Goal: Task Accomplishment & Management: Complete application form

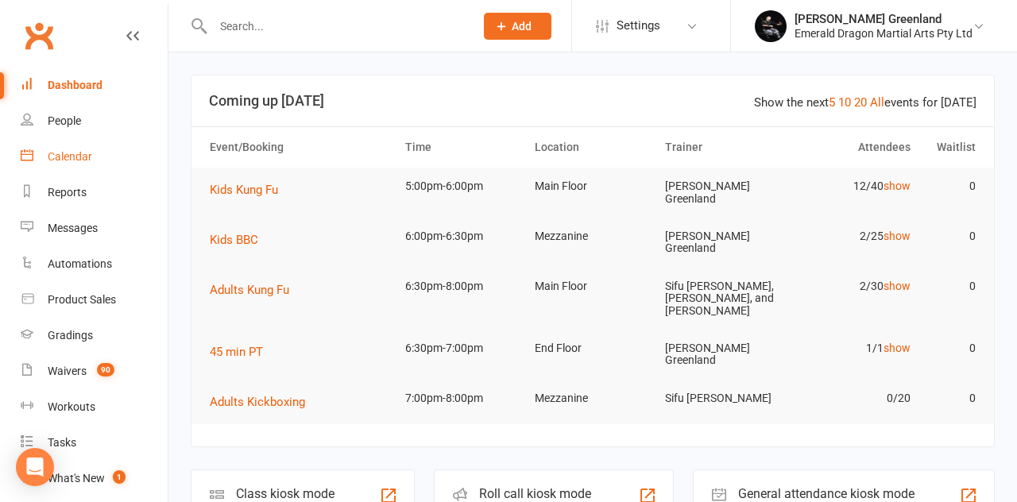
click at [95, 161] on link "Calendar" at bounding box center [94, 157] width 147 height 36
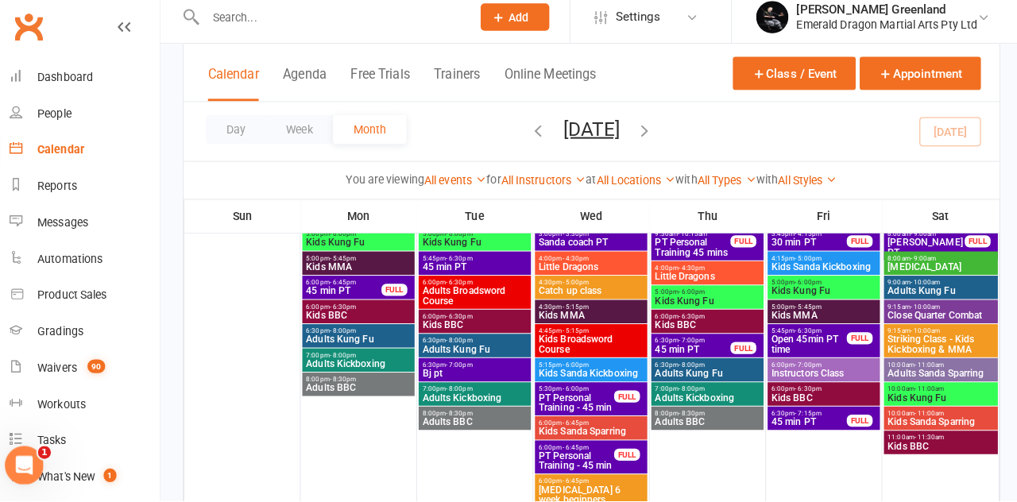
scroll to position [1291, 0]
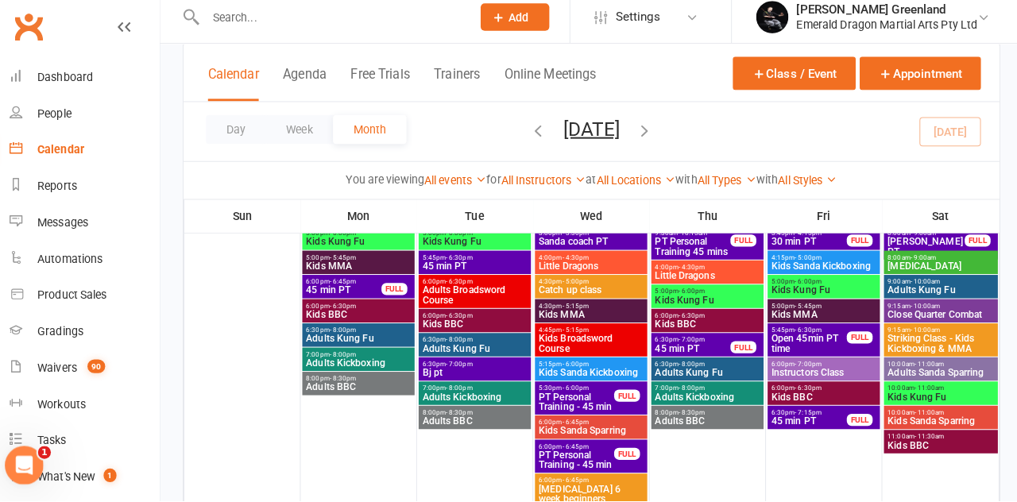
click at [717, 494] on div at bounding box center [707, 383] width 110 height 348
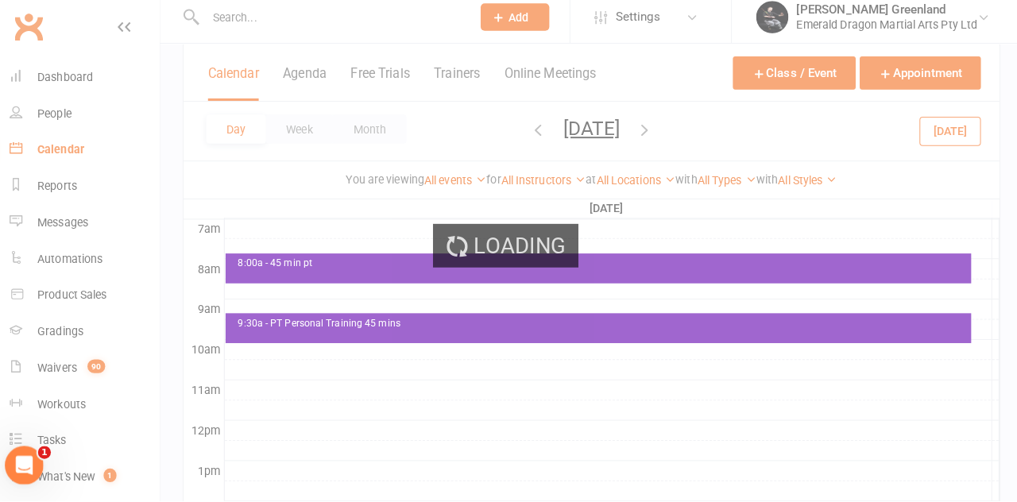
scroll to position [0, 0]
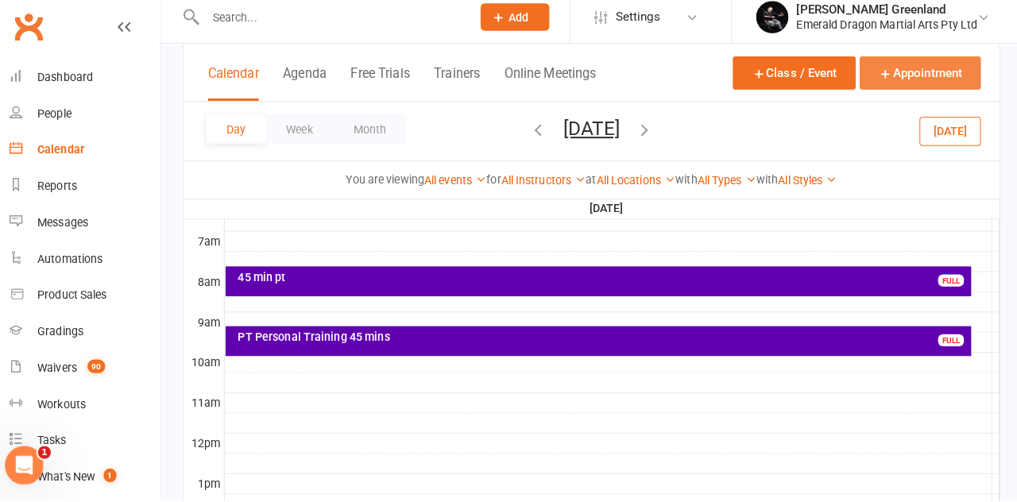
click at [925, 82] on button "Appointment" at bounding box center [916, 81] width 119 height 33
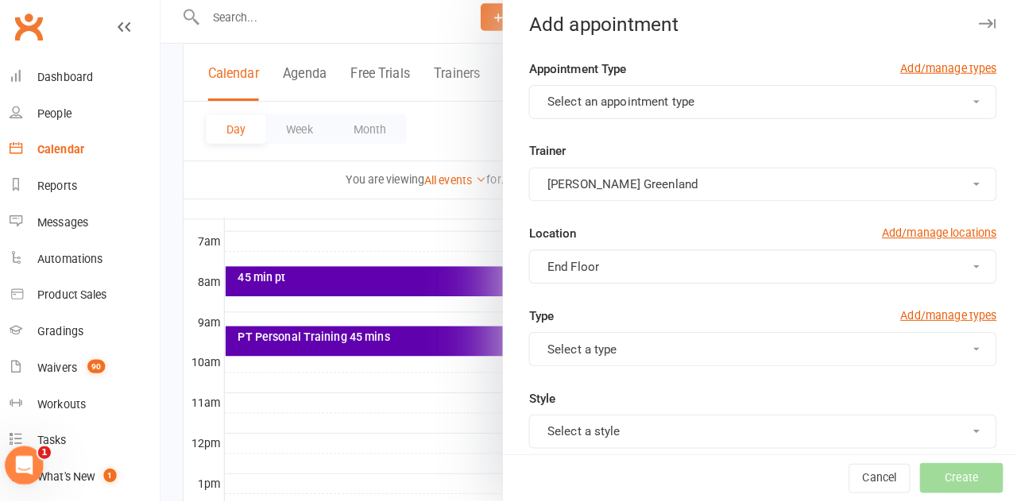
click at [723, 114] on button "Select an appointment type" at bounding box center [762, 109] width 460 height 33
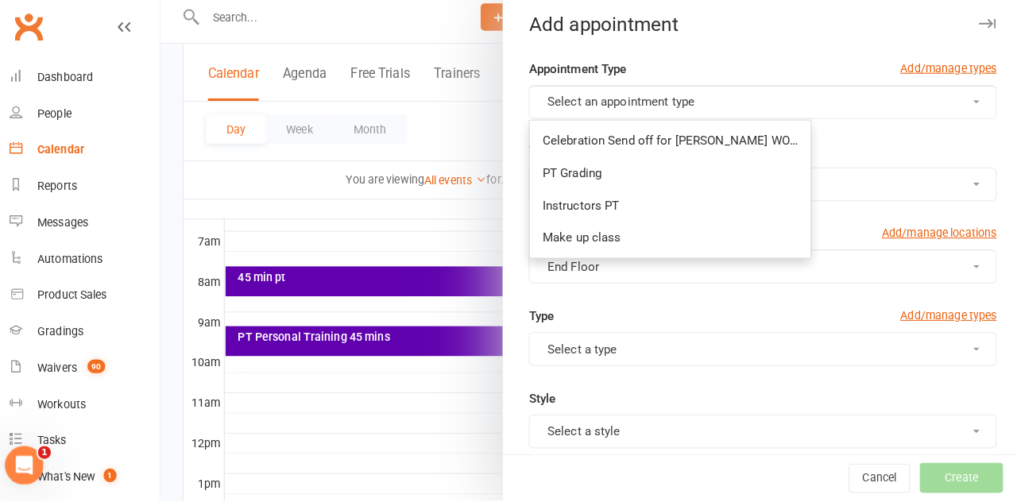
click at [310, 197] on div at bounding box center [593, 251] width 849 height 502
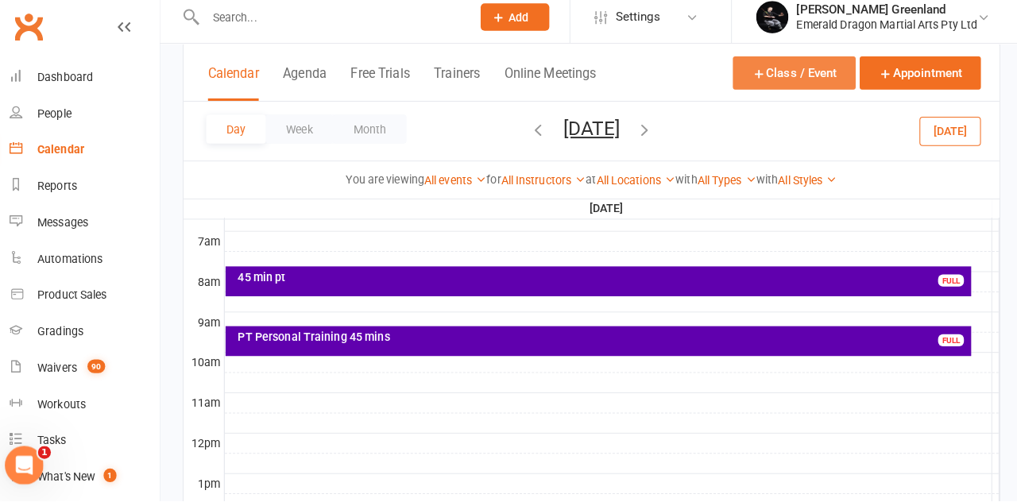
click at [822, 84] on button "Class / Event" at bounding box center [792, 81] width 121 height 33
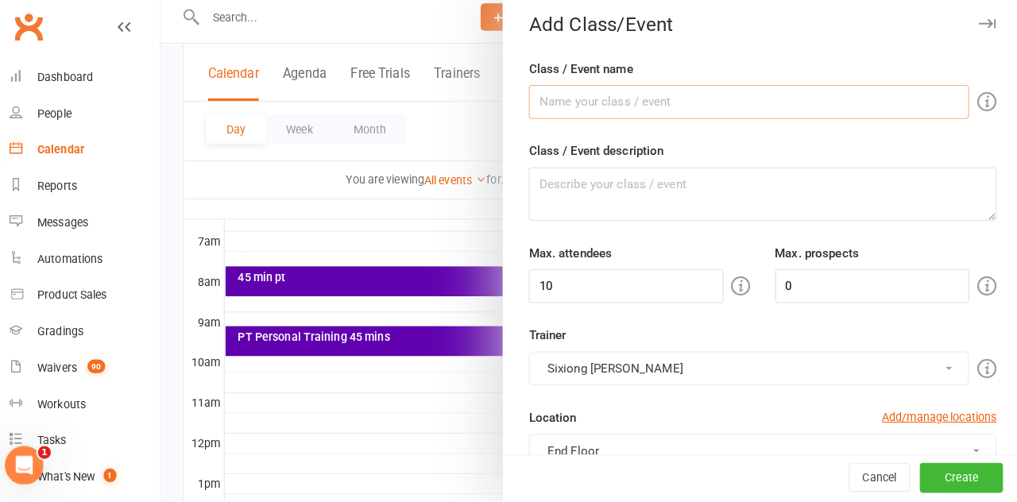
scroll to position [440, 0]
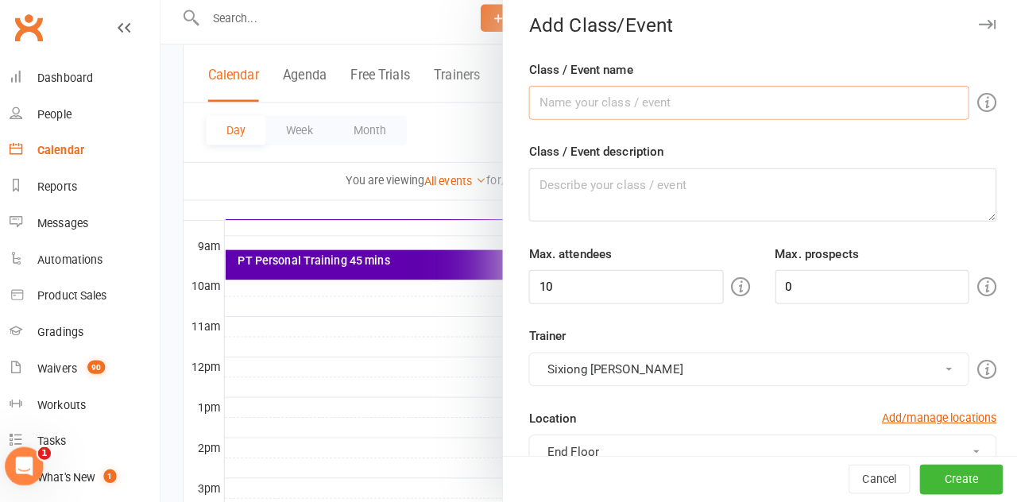
click at [695, 112] on input "Class / Event name" at bounding box center [748, 109] width 433 height 33
type input "R"
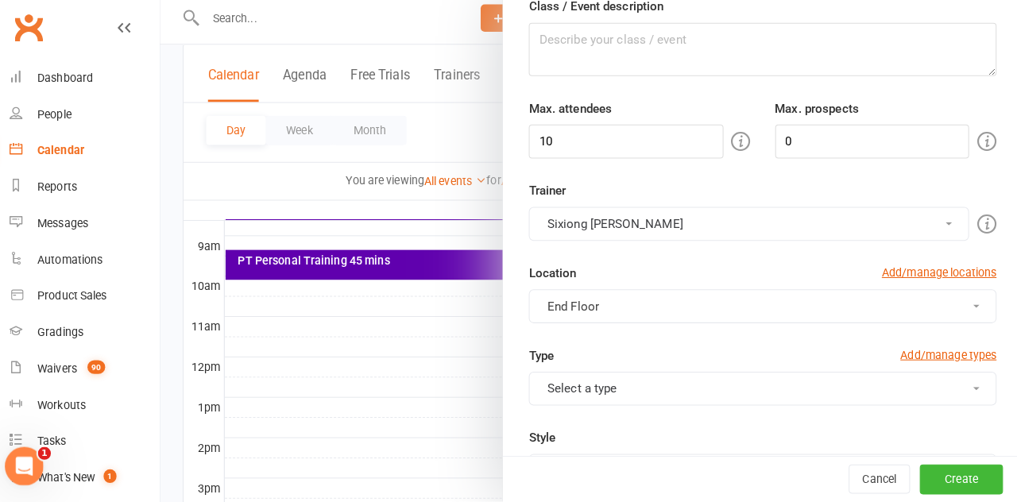
scroll to position [145, 0]
type input "Brax catch up"
click at [650, 152] on div "Max. attendees 10" at bounding box center [641, 133] width 242 height 59
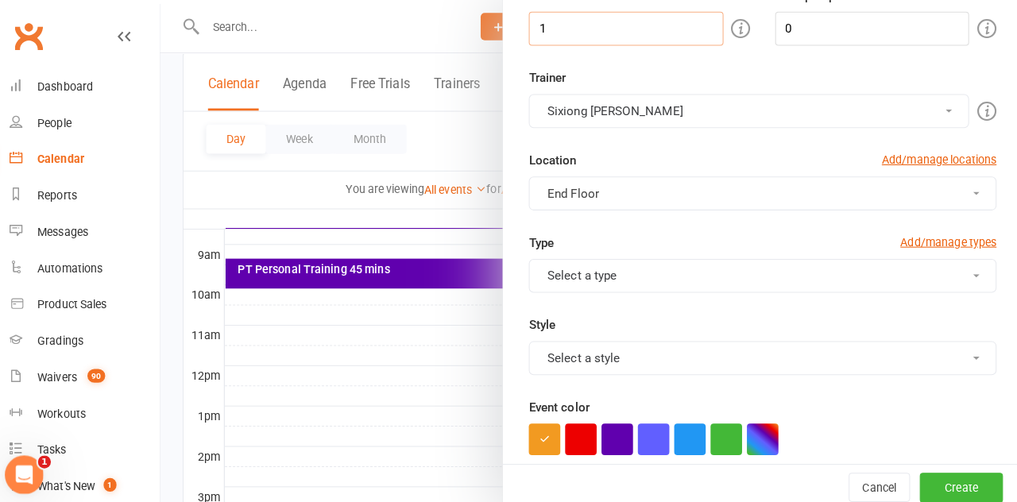
scroll to position [300, 0]
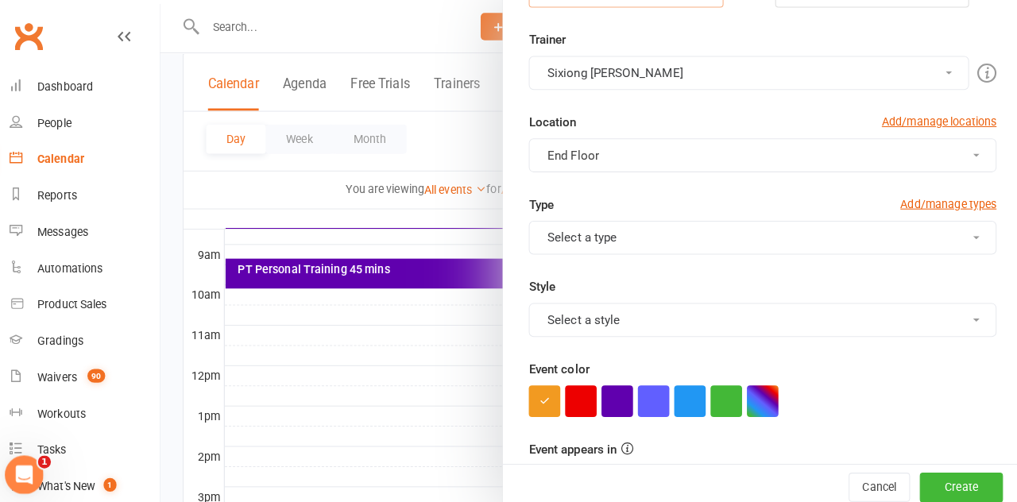
type input "1"
click at [775, 81] on button "Sixiong [PERSON_NAME]" at bounding box center [748, 71] width 433 height 33
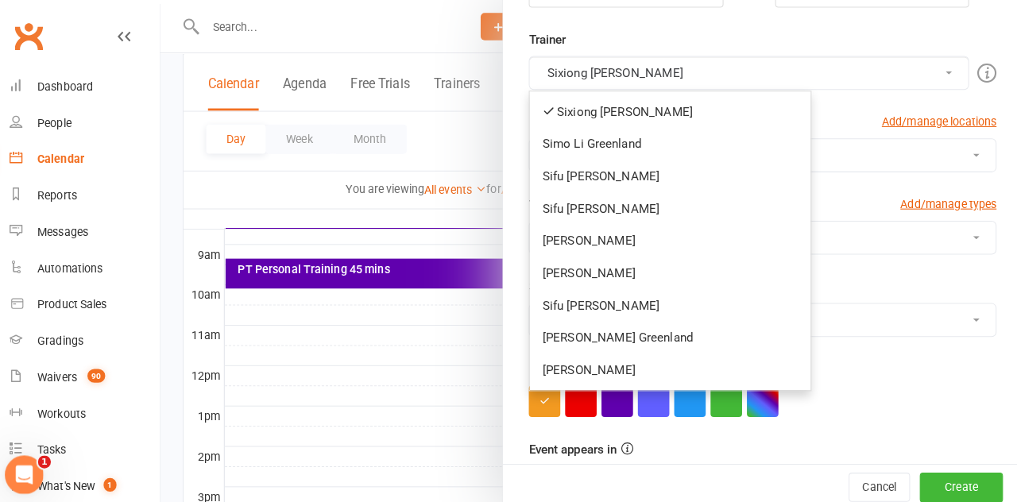
click at [658, 109] on link "Sixiong [PERSON_NAME]" at bounding box center [671, 110] width 277 height 32
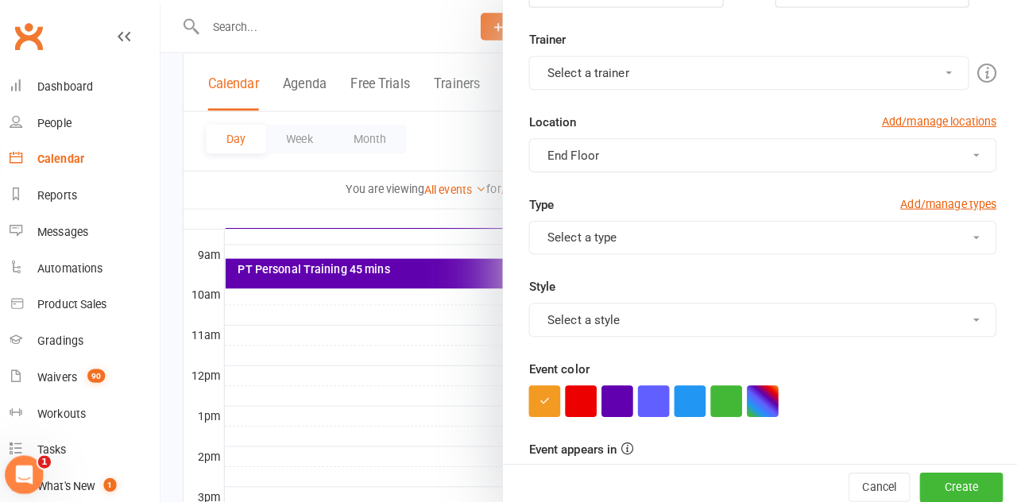
click at [781, 67] on button "Select a trainer" at bounding box center [748, 71] width 433 height 33
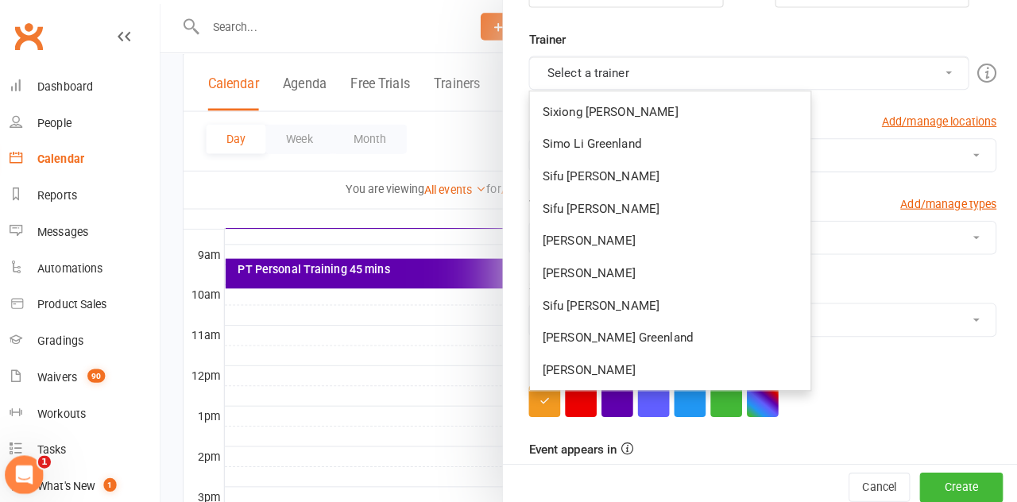
click at [636, 335] on link "[PERSON_NAME] Greenland" at bounding box center [671, 332] width 277 height 32
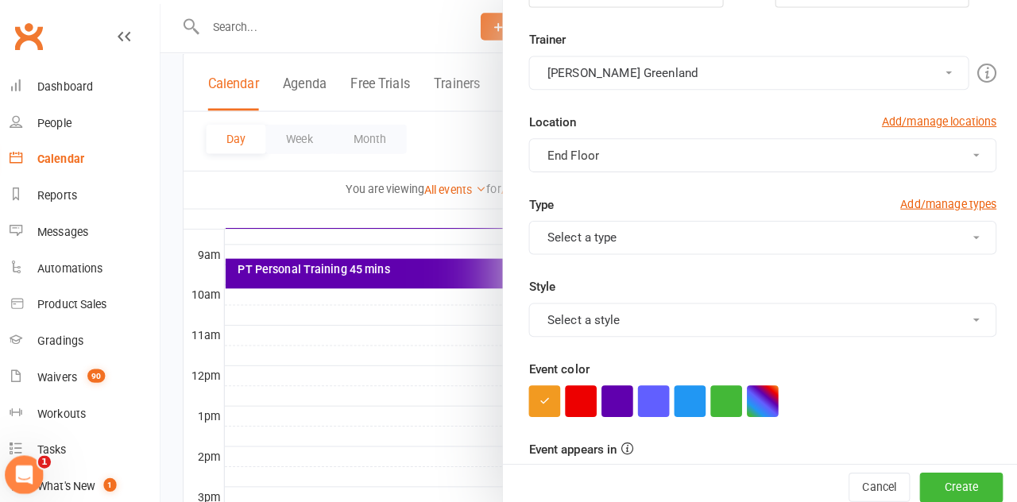
click at [689, 231] on button "Select a type" at bounding box center [762, 233] width 460 height 33
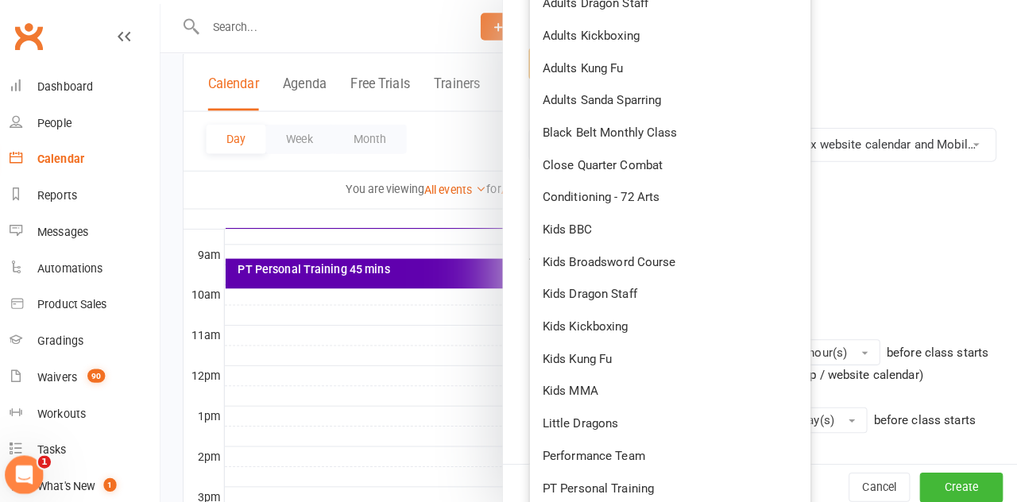
scroll to position [634, 0]
click at [606, 354] on link "Kids Kung Fu" at bounding box center [671, 351] width 277 height 32
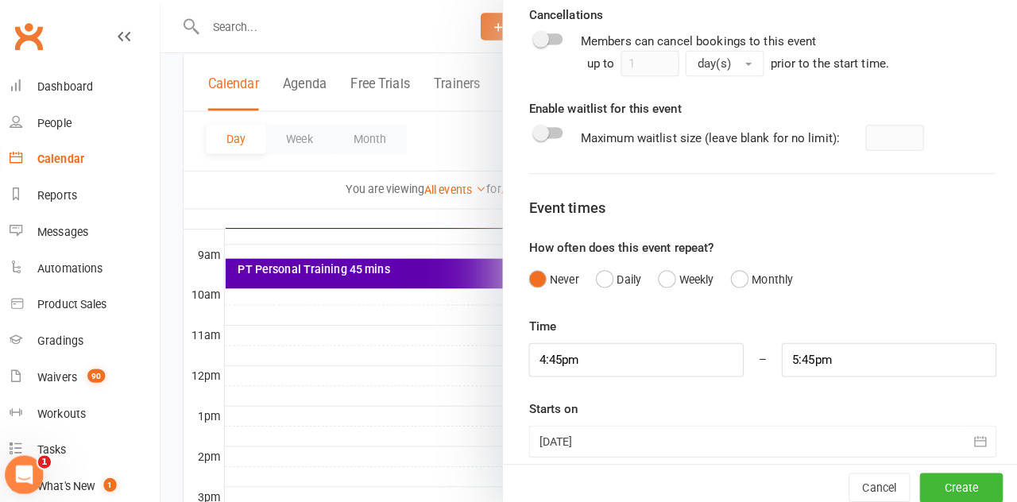
scroll to position [1090, 0]
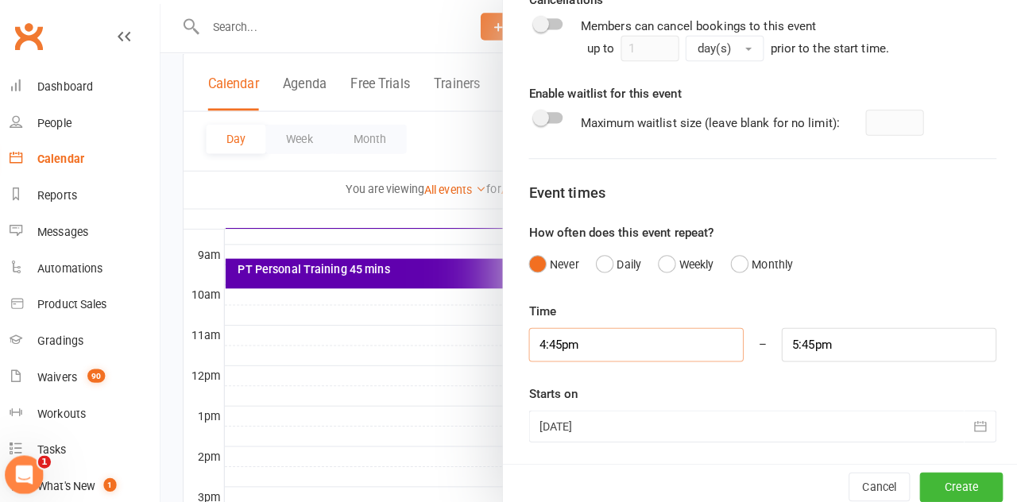
click at [653, 341] on input "4:45pm" at bounding box center [637, 339] width 211 height 33
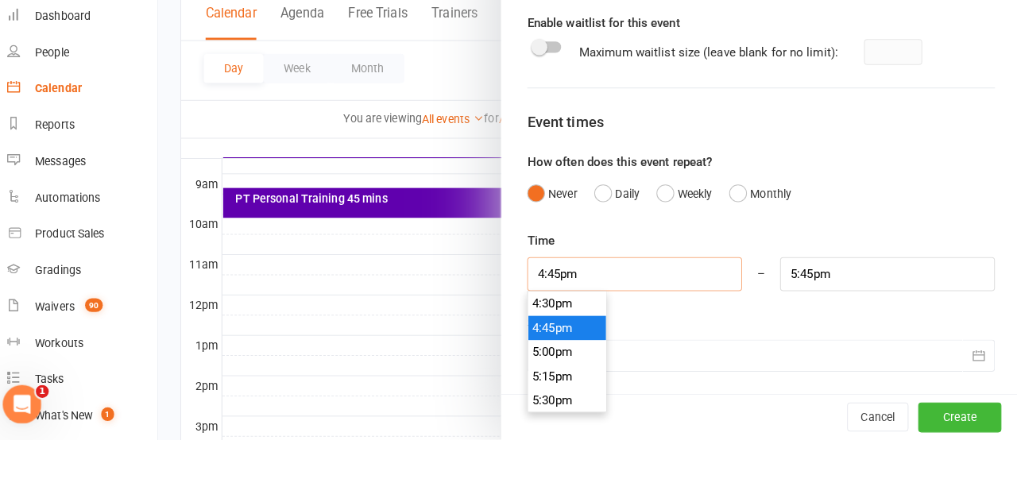
scroll to position [440, 0]
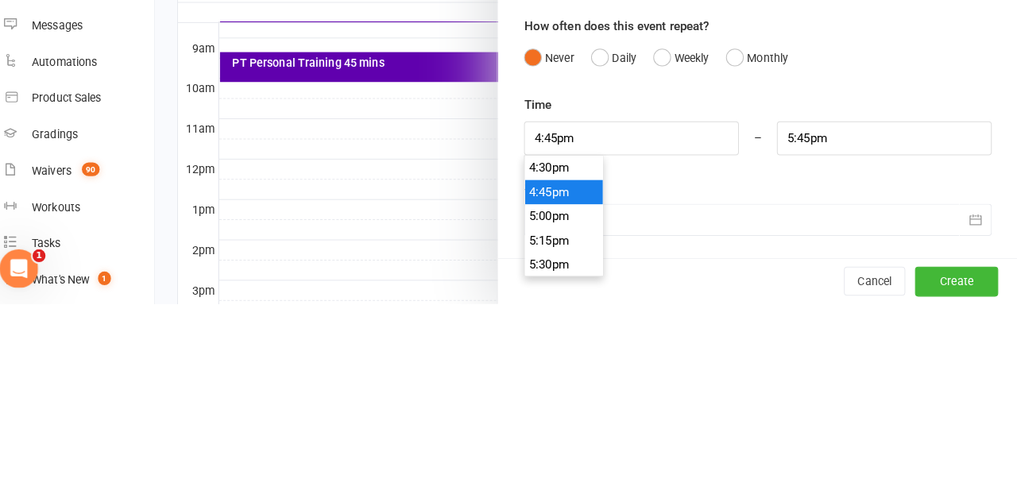
click at [571, 374] on li "4:30pm" at bounding box center [571, 369] width 76 height 24
type input "4:30pm"
type input "5:30pm"
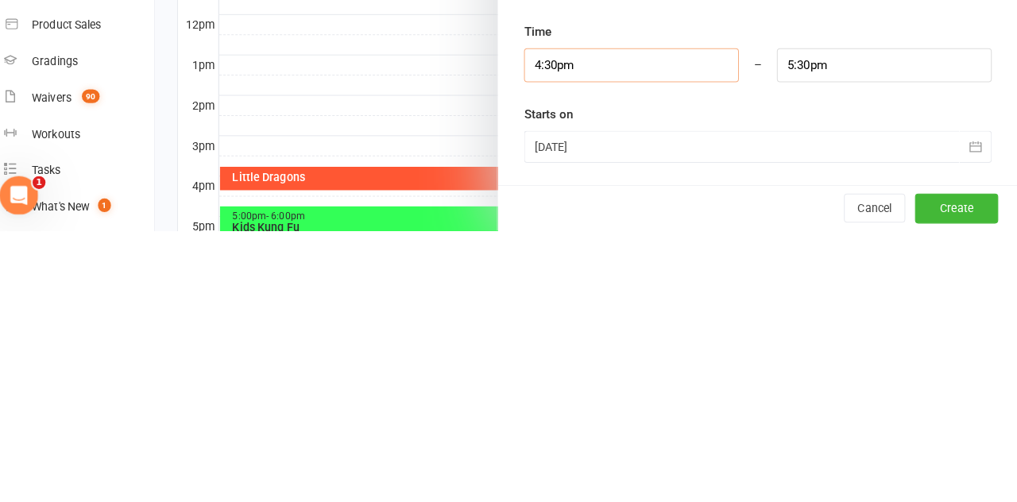
scroll to position [511, 0]
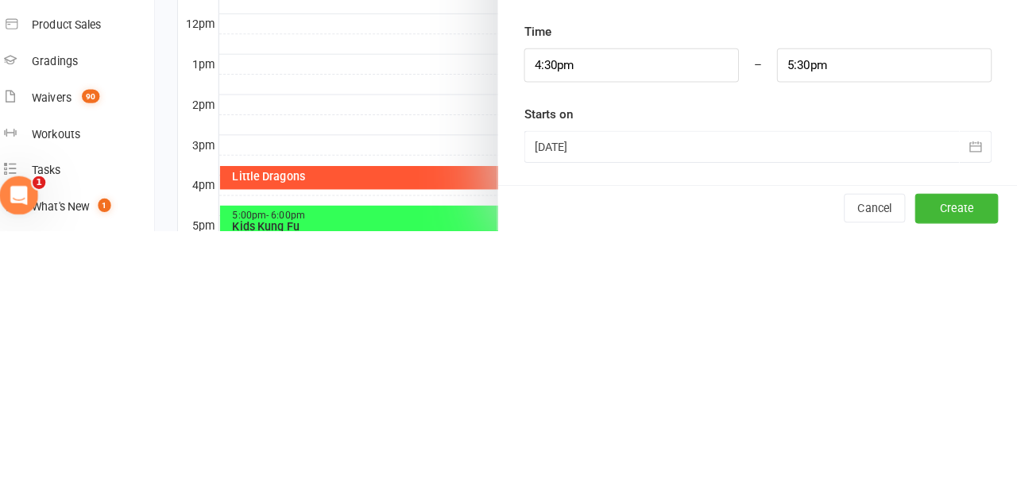
click at [973, 420] on icon "button" at bounding box center [976, 420] width 16 height 16
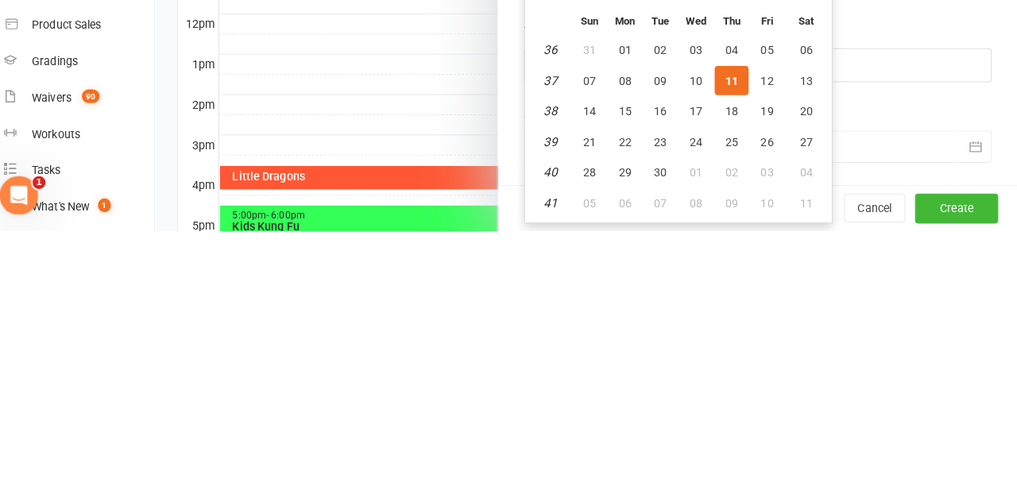
scroll to position [512, 0]
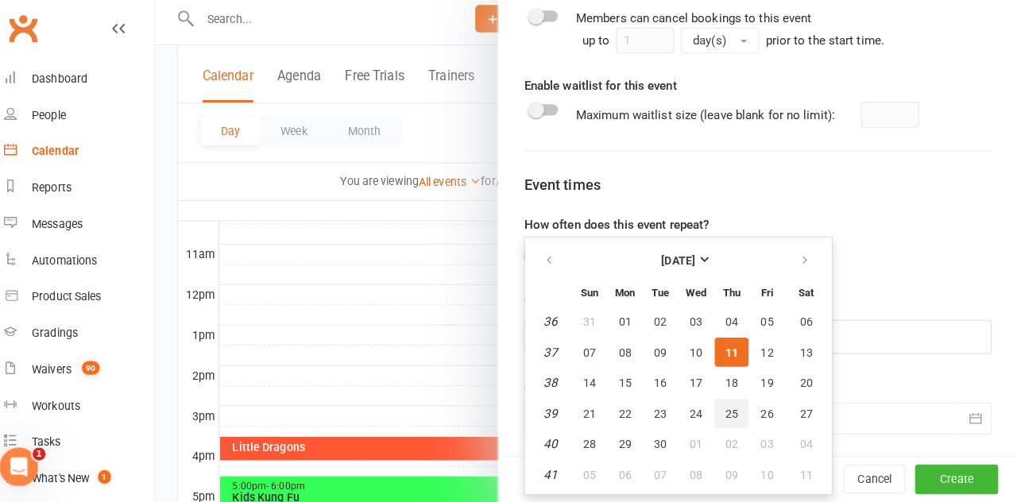
click at [739, 421] on button "25" at bounding box center [735, 415] width 33 height 29
type input "[DATE]"
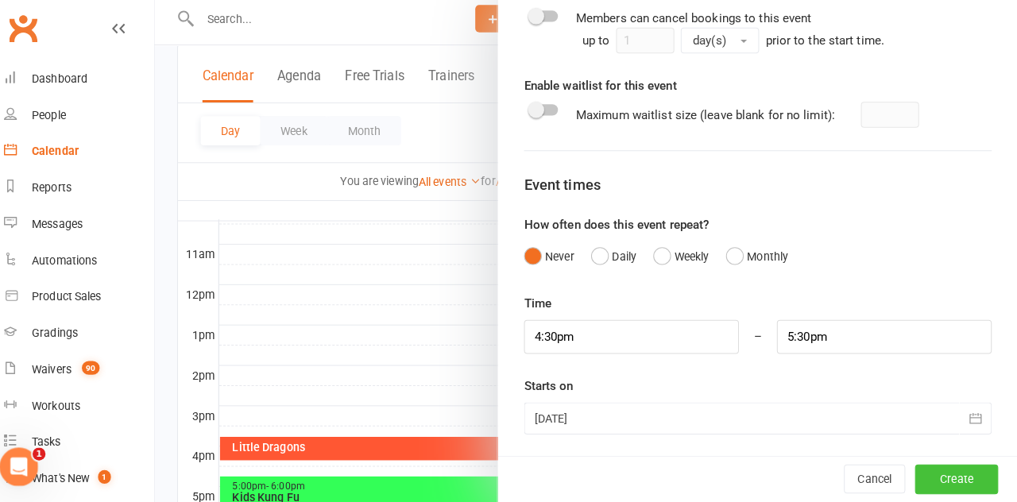
click at [986, 478] on button "Create" at bounding box center [957, 480] width 82 height 29
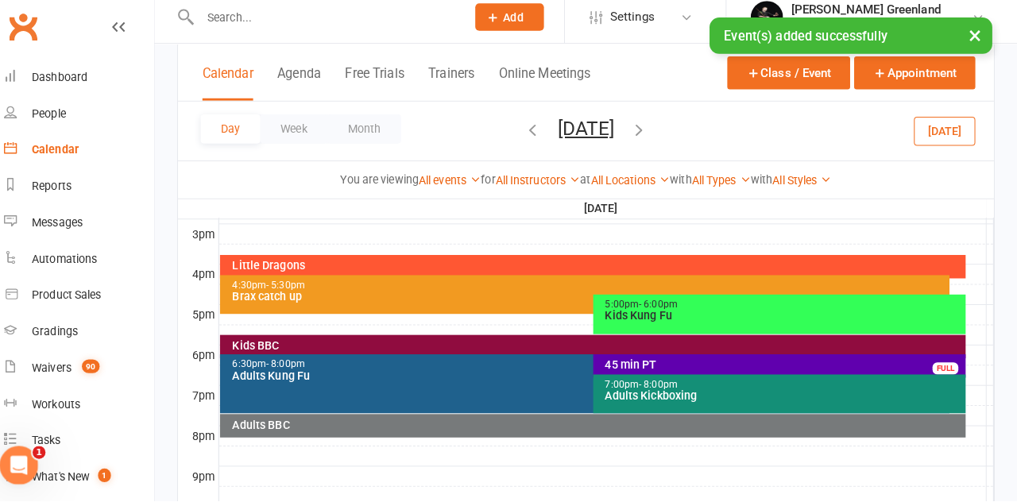
scroll to position [691, 0]
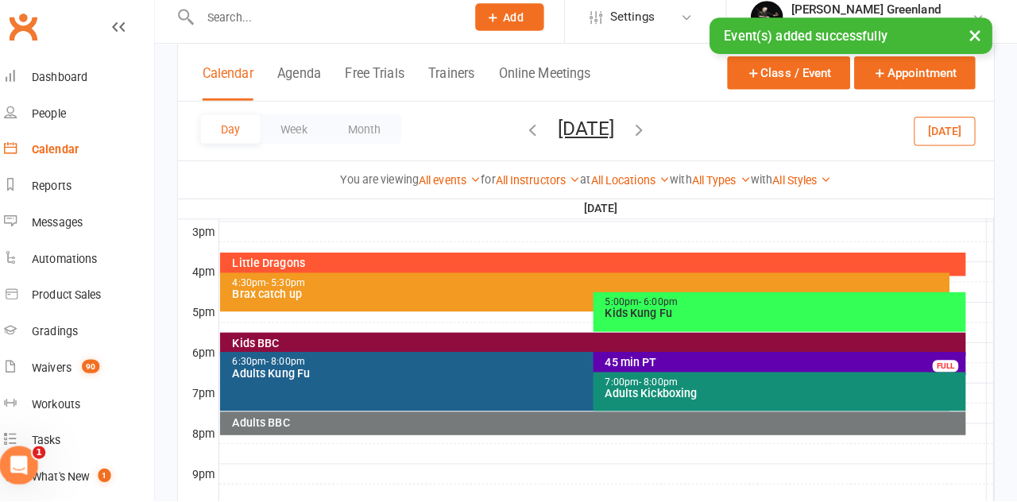
click at [384, 312] on div "4:30pm - 5:30pm Brax catch up" at bounding box center [592, 297] width 718 height 38
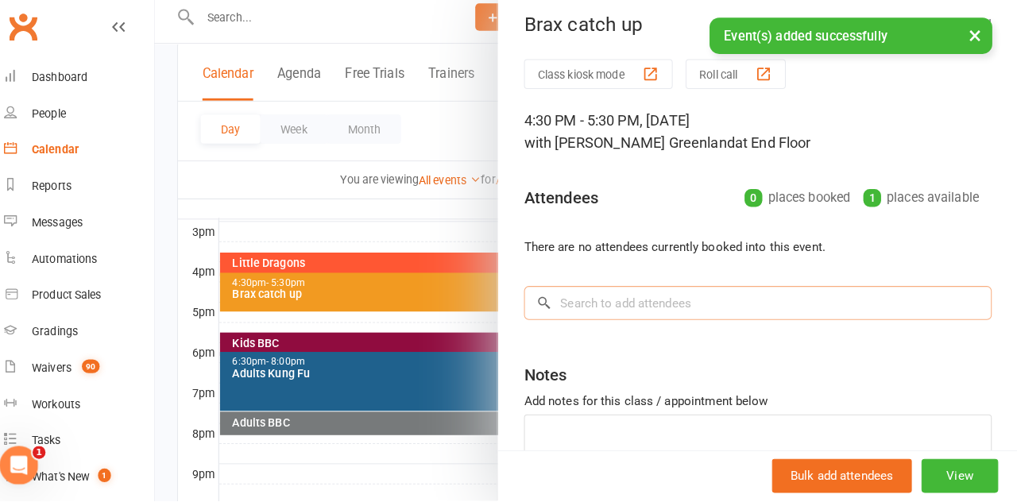
click at [694, 304] on input "search" at bounding box center [762, 307] width 460 height 33
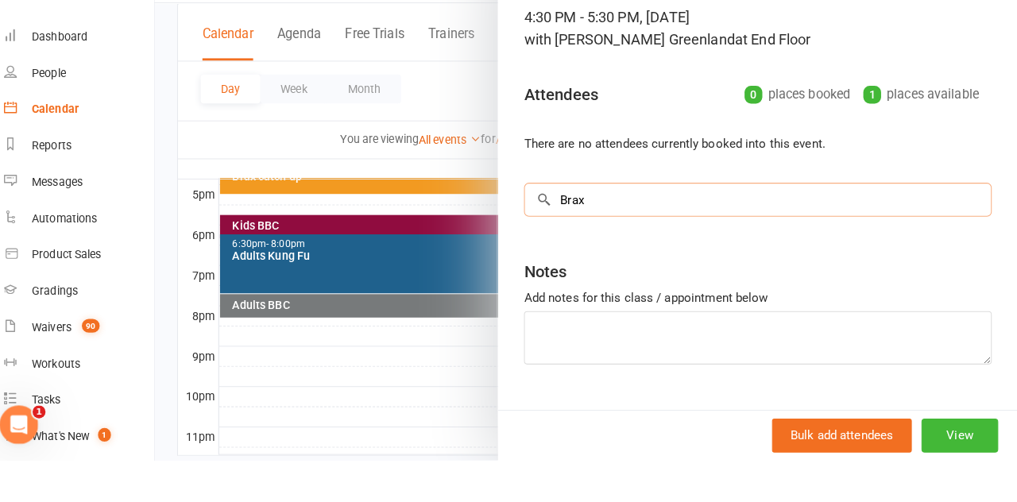
scroll to position [95, 0]
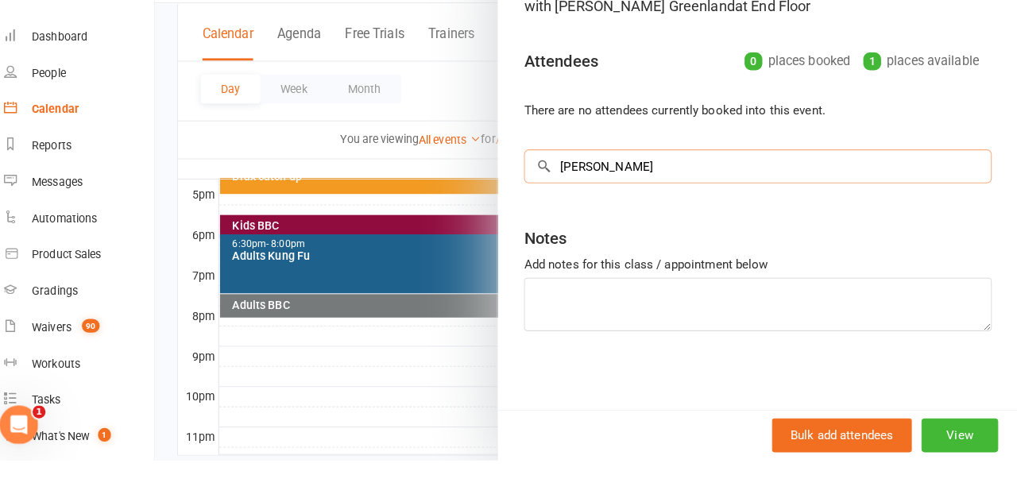
type input "[PERSON_NAME]"
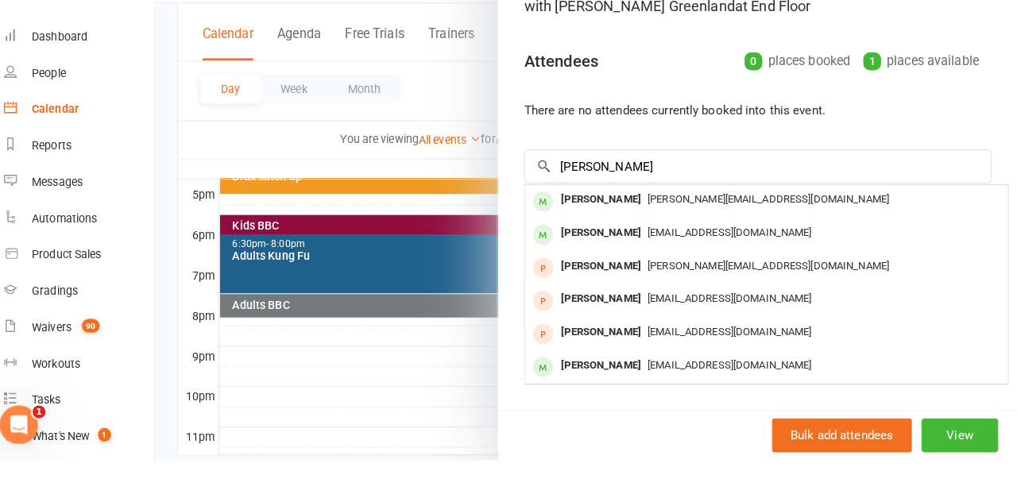
click at [691, 255] on div "[PERSON_NAME][EMAIL_ADDRESS][DOMAIN_NAME]" at bounding box center [770, 245] width 463 height 23
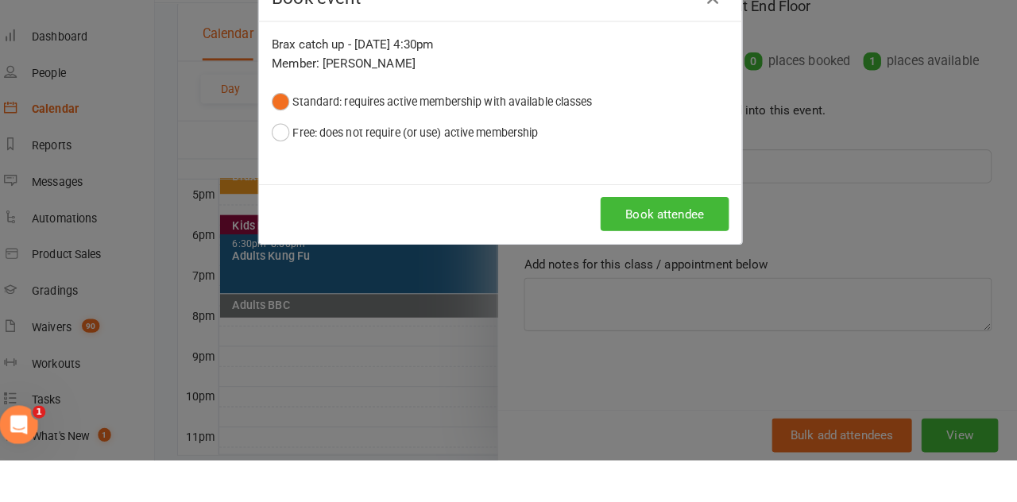
scroll to position [768, 0]
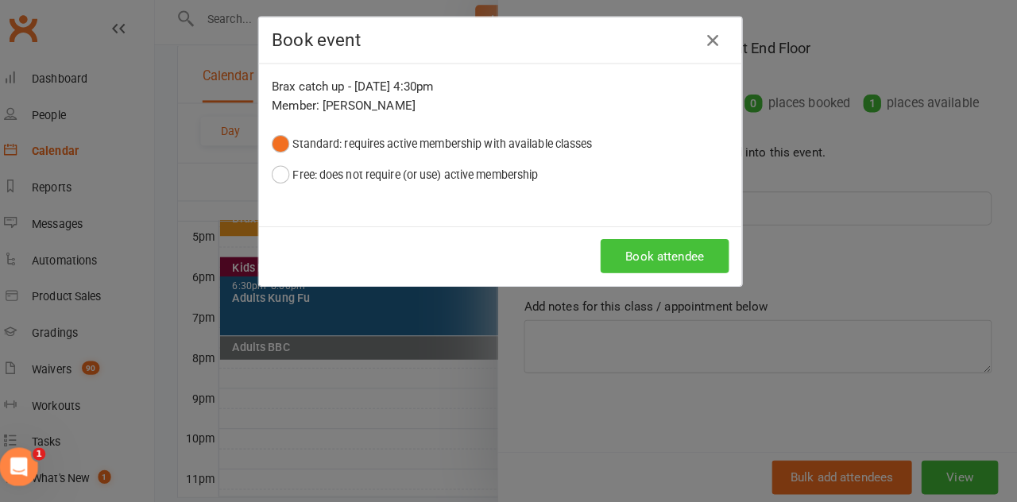
click at [694, 261] on button "Book attendee" at bounding box center [670, 259] width 126 height 33
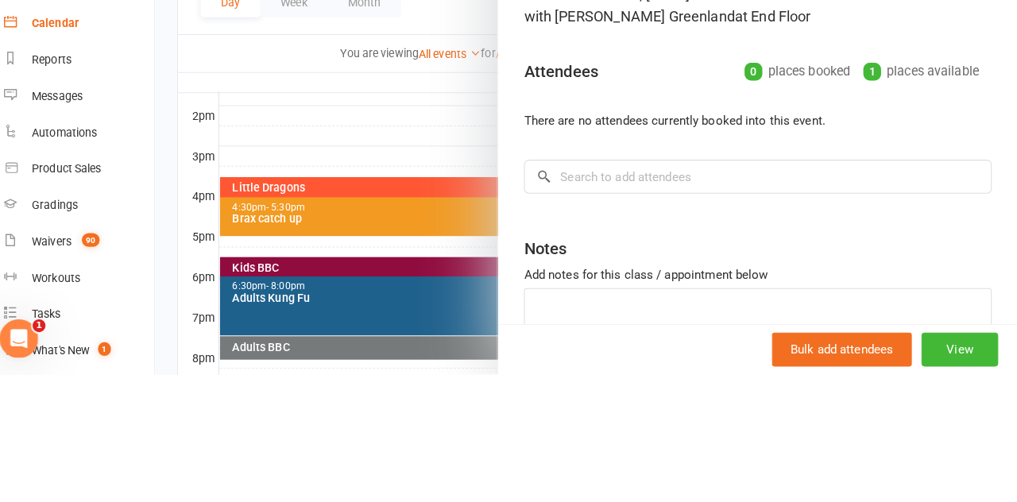
scroll to position [641, 0]
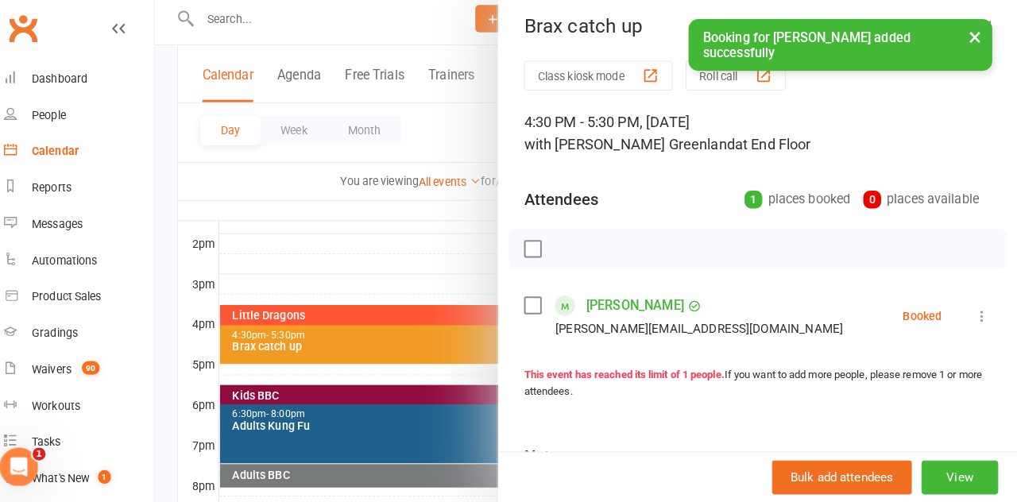
click at [963, 30] on button "×" at bounding box center [976, 44] width 29 height 34
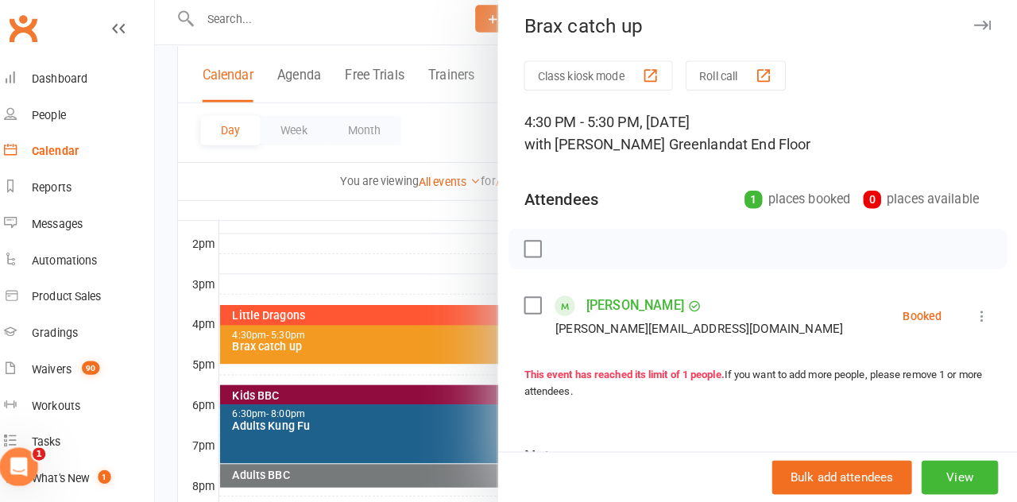
click at [983, 316] on icon at bounding box center [982, 319] width 16 height 16
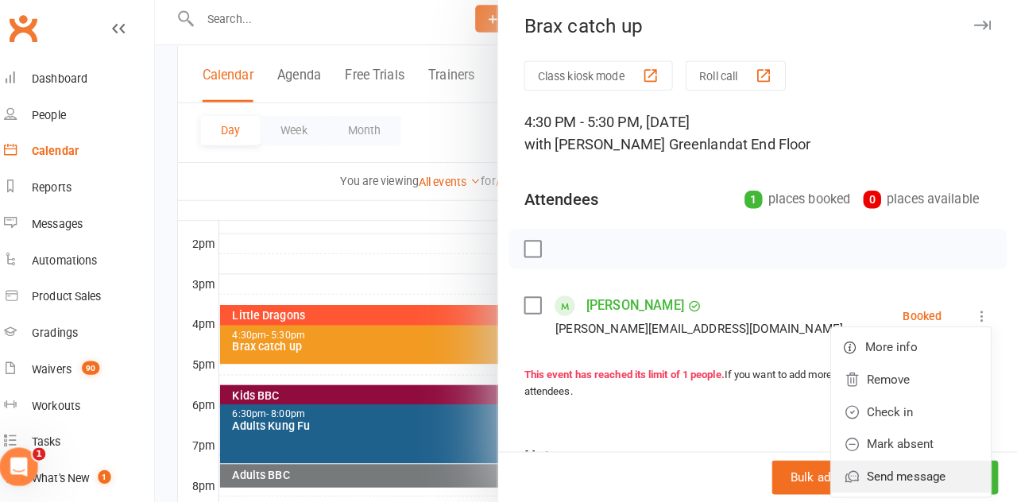
click at [927, 479] on link "Send message" at bounding box center [912, 477] width 157 height 32
